Goal: Check status: Check status

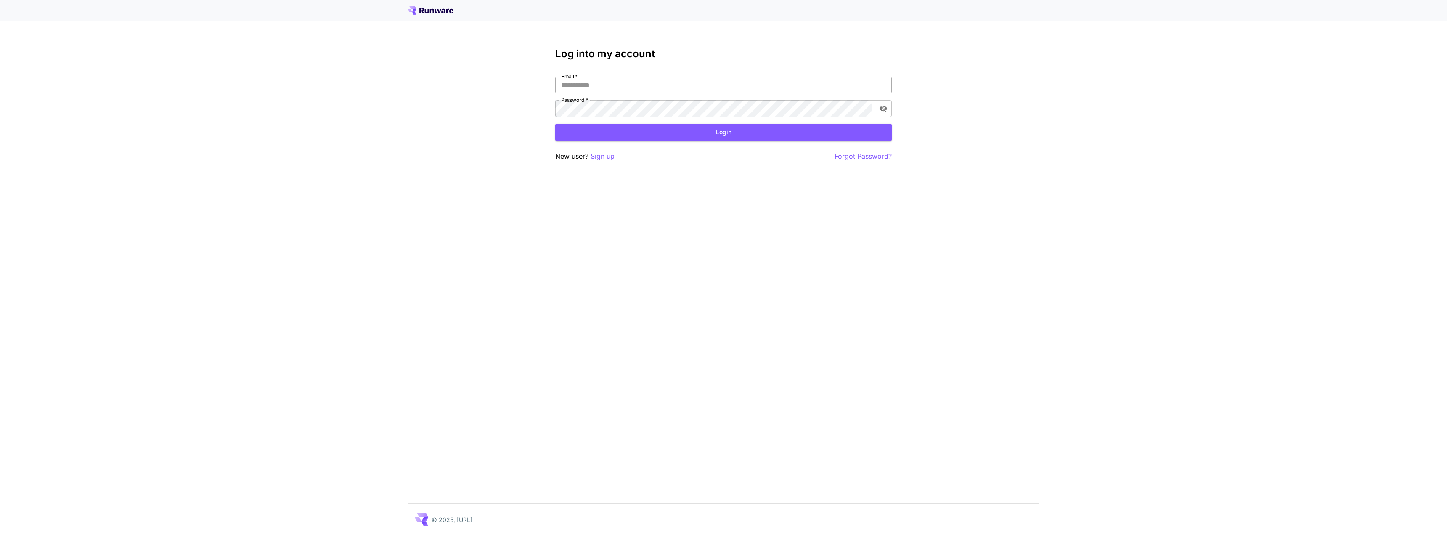
click at [635, 86] on input "Email   *" at bounding box center [723, 85] width 337 height 17
click at [665, 88] on input "**********" at bounding box center [723, 85] width 337 height 17
type input "**********"
click button "Login" at bounding box center [723, 132] width 337 height 17
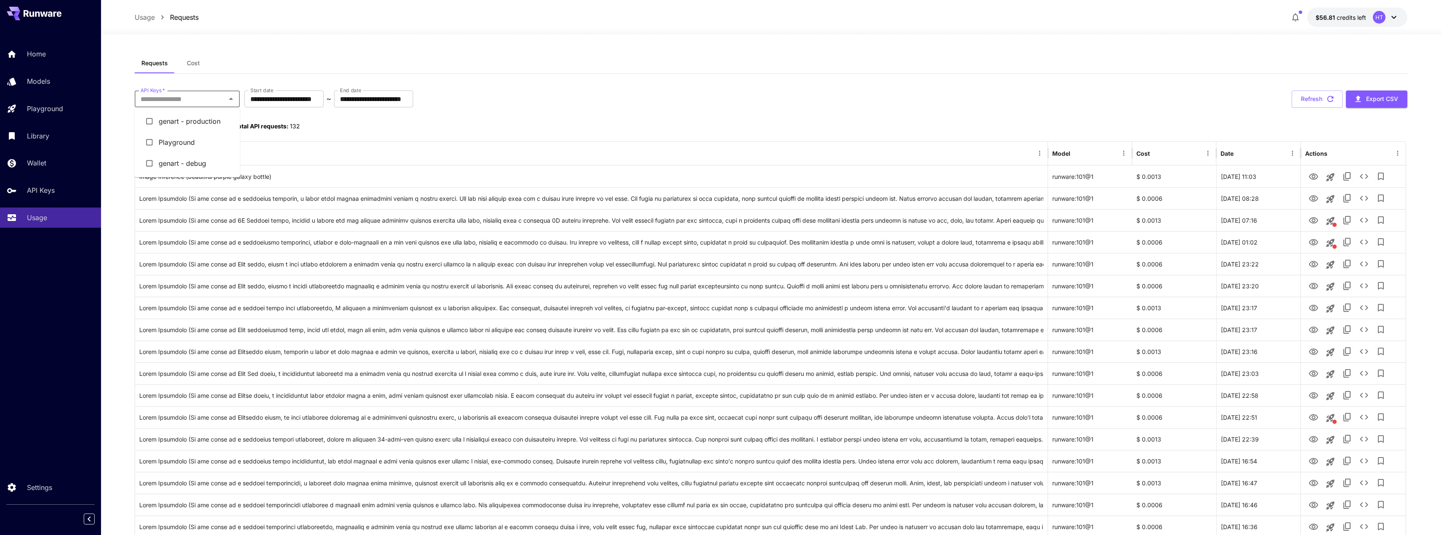
click at [196, 104] on input "API Keys   *" at bounding box center [180, 99] width 86 height 12
click at [186, 121] on li "genart - production" at bounding box center [187, 121] width 105 height 21
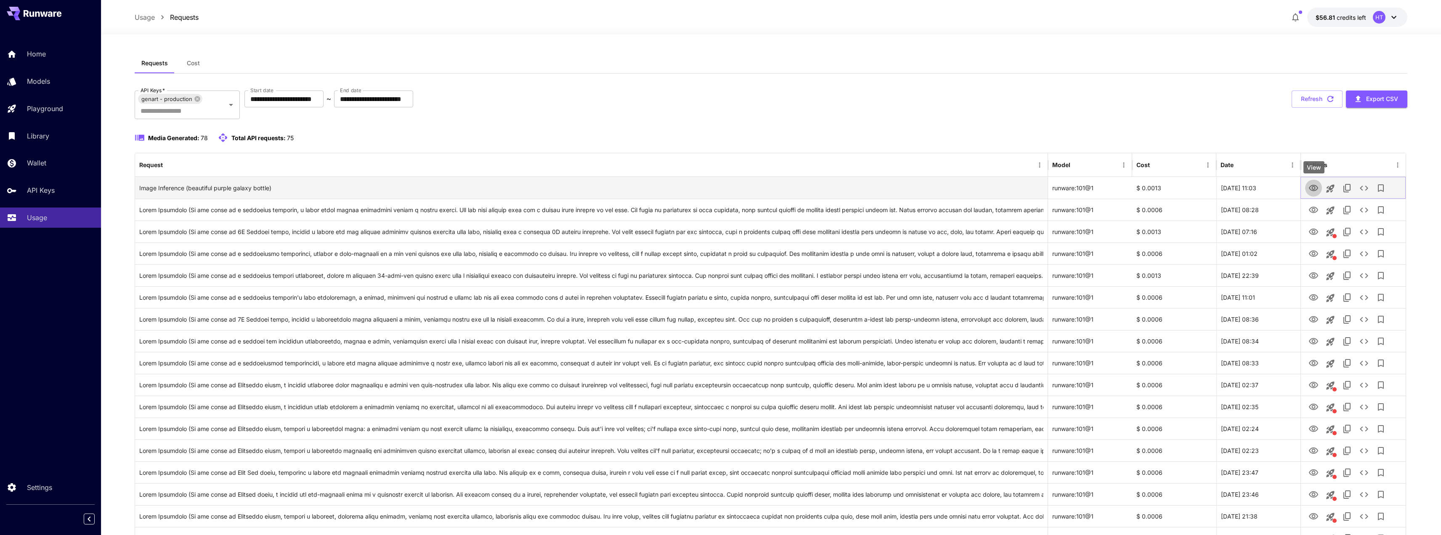
click at [1314, 188] on icon "View" at bounding box center [1314, 188] width 10 height 10
click at [1371, 190] on button "See details" at bounding box center [1364, 188] width 17 height 17
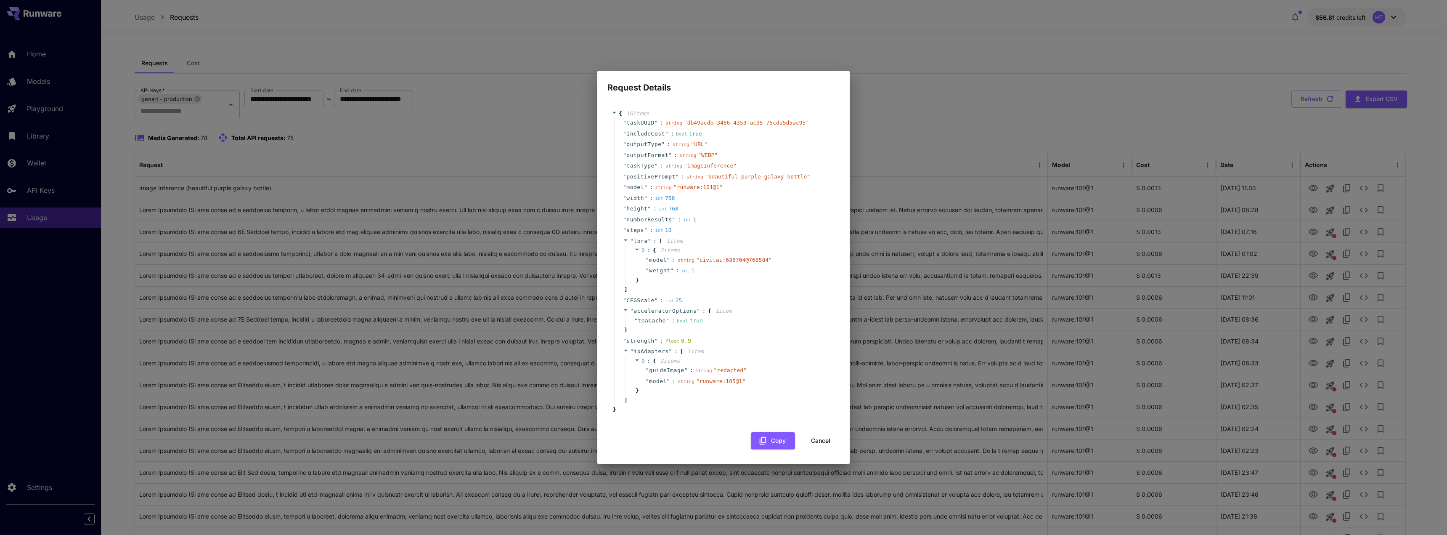
drag, startPoint x: 811, startPoint y: 436, endPoint x: 831, endPoint y: 425, distance: 23.2
click at [811, 437] on button "Cancel" at bounding box center [821, 440] width 38 height 17
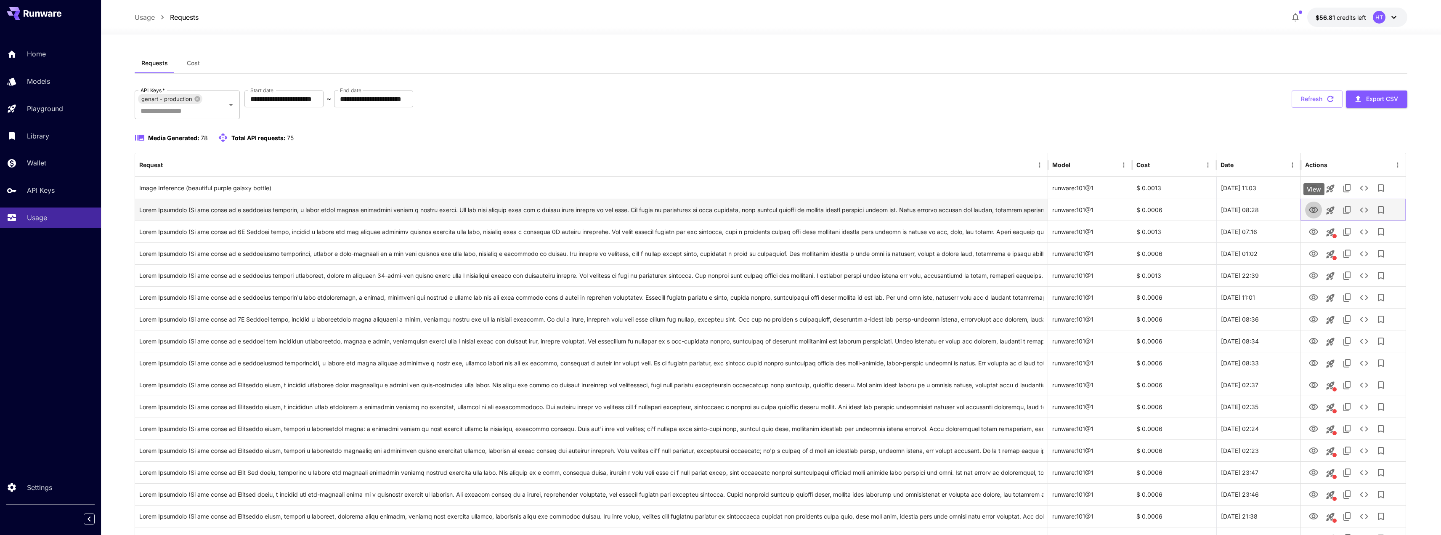
click at [1312, 213] on icon "View" at bounding box center [1314, 210] width 10 height 10
click at [1310, 231] on icon "View" at bounding box center [1313, 231] width 9 height 6
click at [1365, 231] on div "See details" at bounding box center [1365, 233] width 38 height 12
click at [1365, 229] on icon "See details" at bounding box center [1364, 232] width 10 height 10
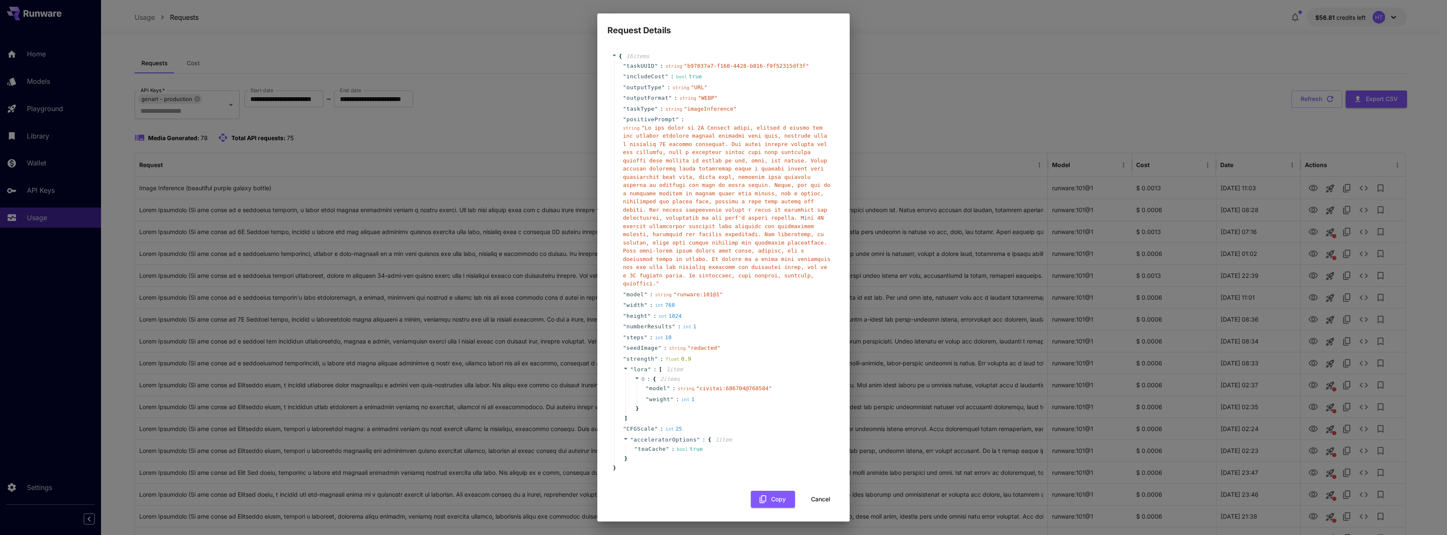
click at [821, 493] on button "Cancel" at bounding box center [821, 499] width 38 height 17
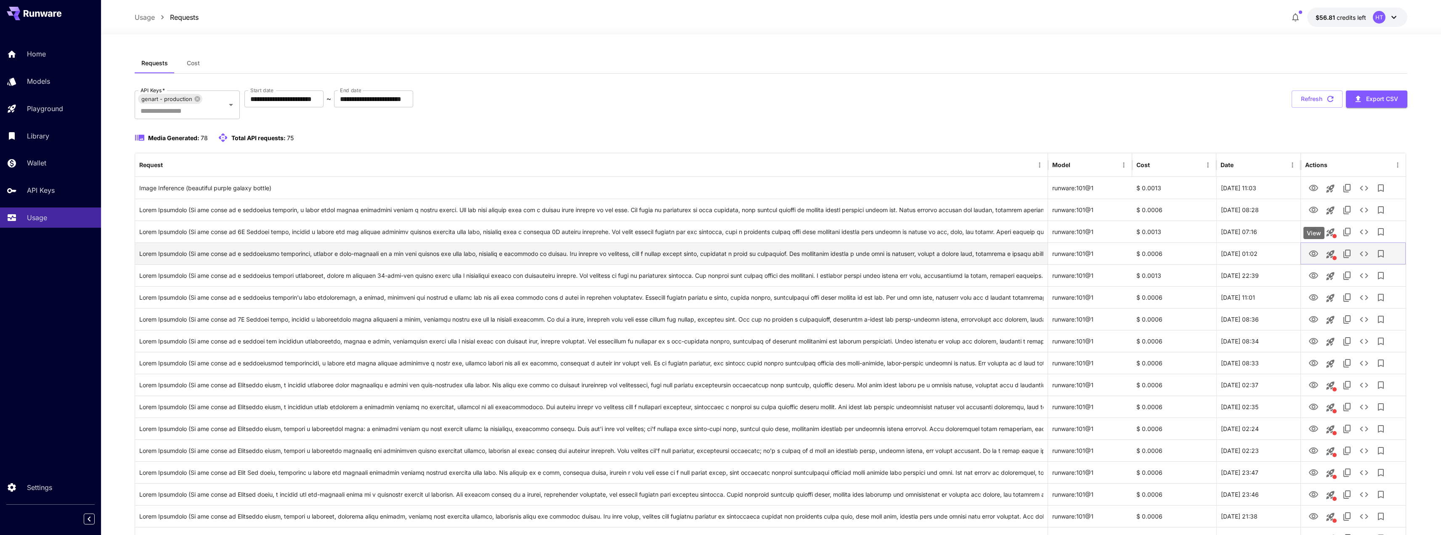
click at [1316, 252] on icon "View" at bounding box center [1314, 254] width 10 height 10
click at [1310, 276] on icon "View" at bounding box center [1313, 275] width 9 height 6
click at [1311, 295] on icon "View" at bounding box center [1314, 297] width 10 height 10
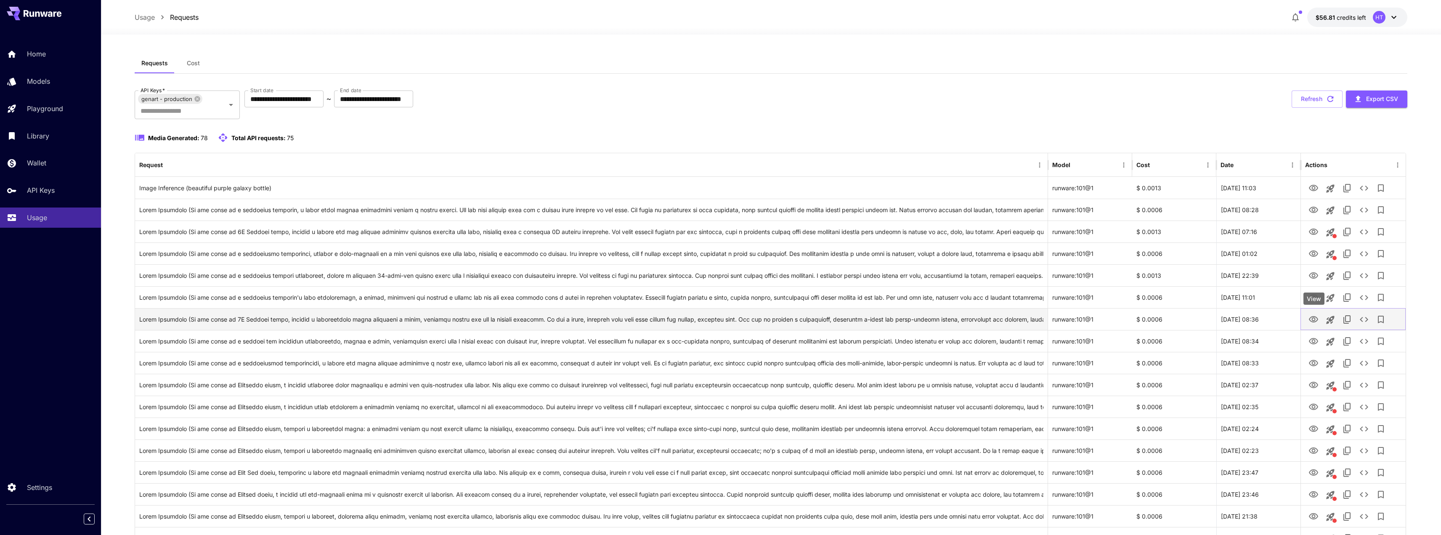
click at [1311, 321] on icon "View" at bounding box center [1313, 319] width 9 height 6
